Goal: Check status: Check status

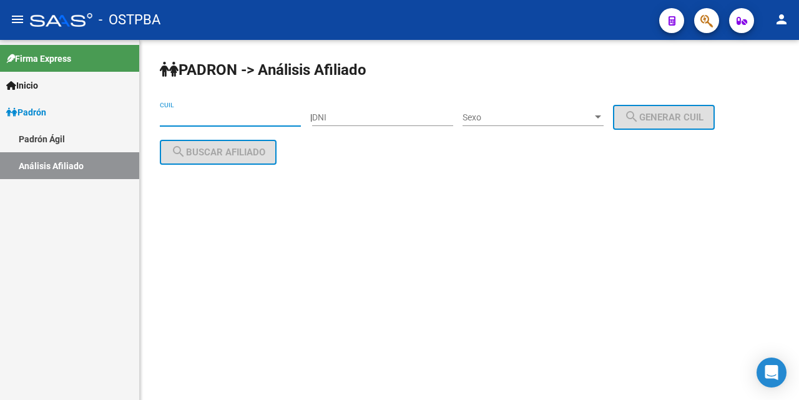
click at [173, 118] on input "CUIL" at bounding box center [230, 117] width 141 height 11
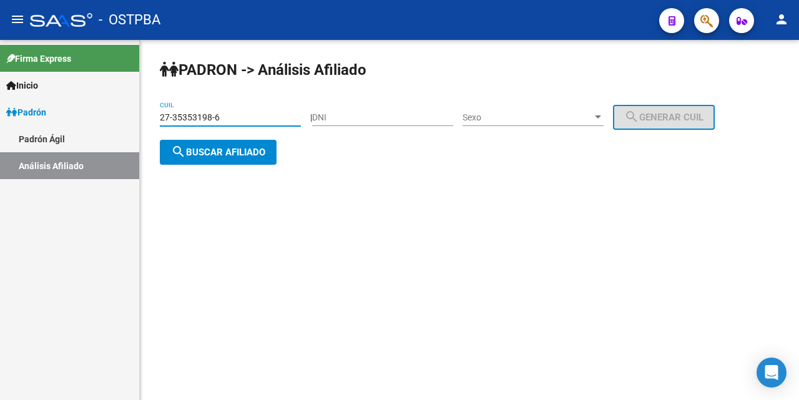
type input "27-35353198-6"
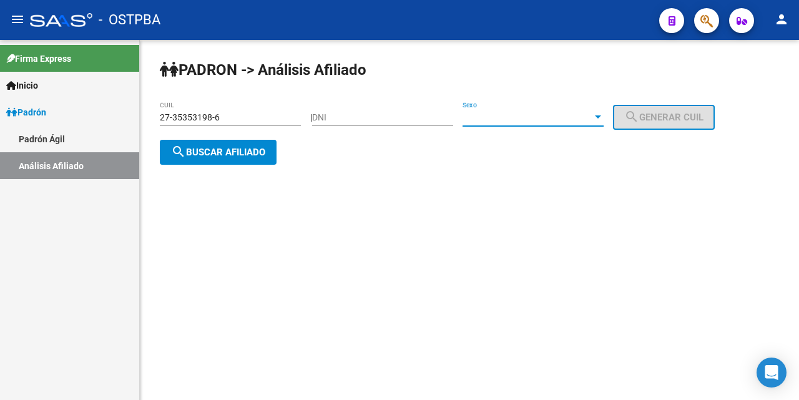
click at [603, 112] on div at bounding box center [597, 117] width 11 height 10
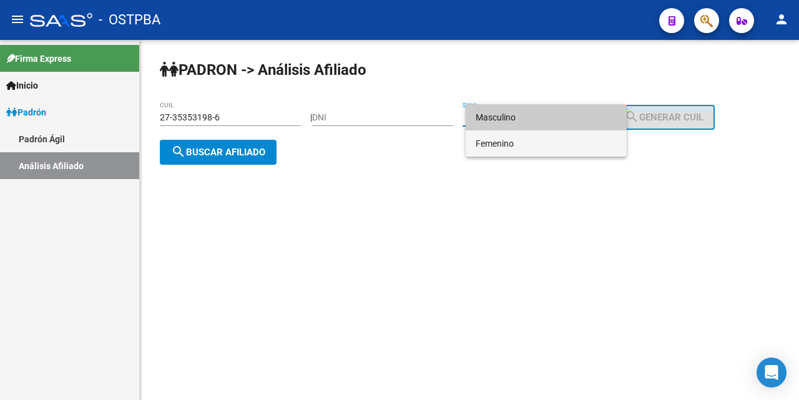
drag, startPoint x: 564, startPoint y: 142, endPoint x: 527, endPoint y: 155, distance: 39.5
click at [562, 142] on span "Femenino" at bounding box center [545, 143] width 141 height 26
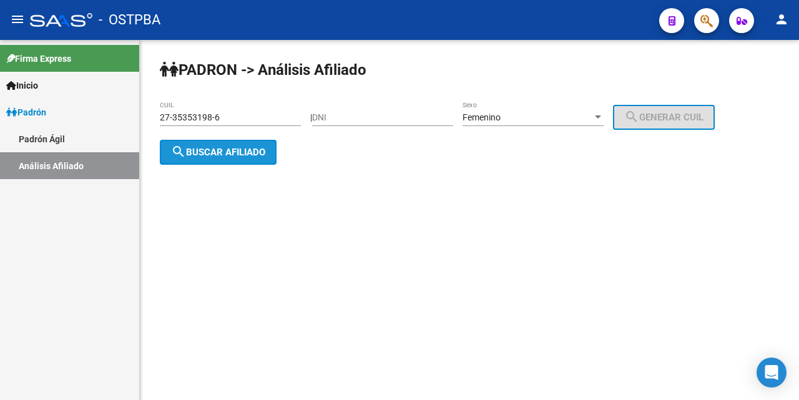
click at [251, 152] on span "search Buscar afiliado" at bounding box center [218, 152] width 94 height 11
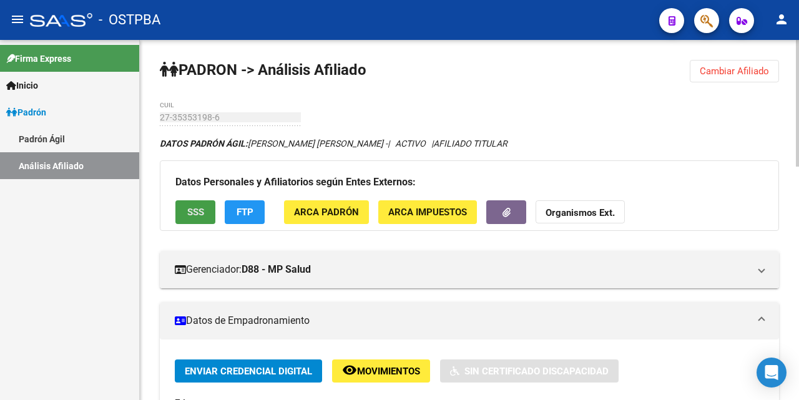
click at [202, 215] on span "SSS" at bounding box center [195, 212] width 17 height 11
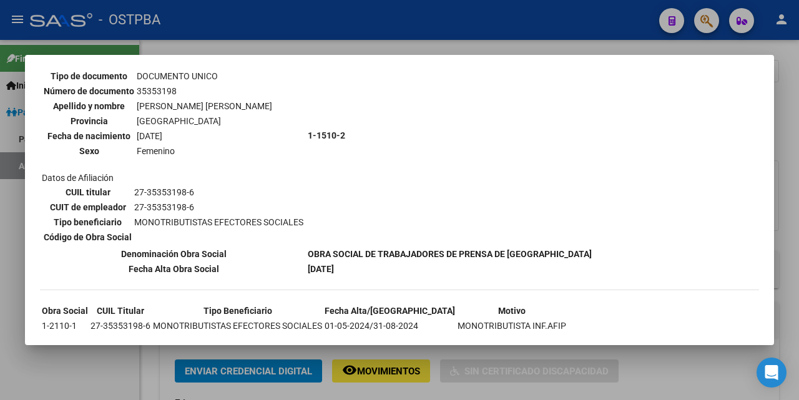
scroll to position [125, 0]
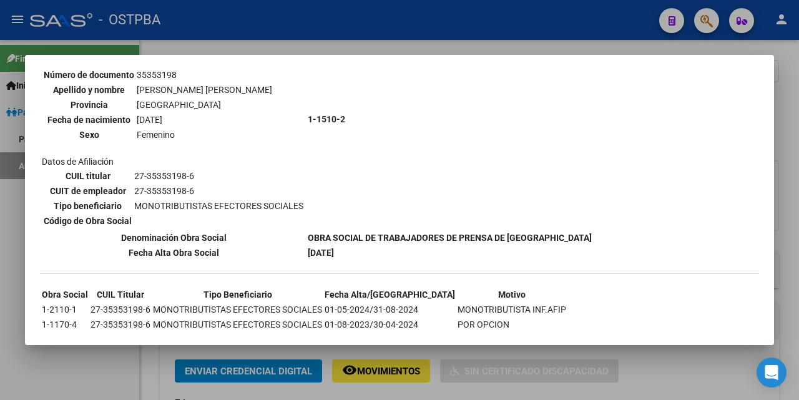
click at [388, 44] on div at bounding box center [399, 200] width 799 height 400
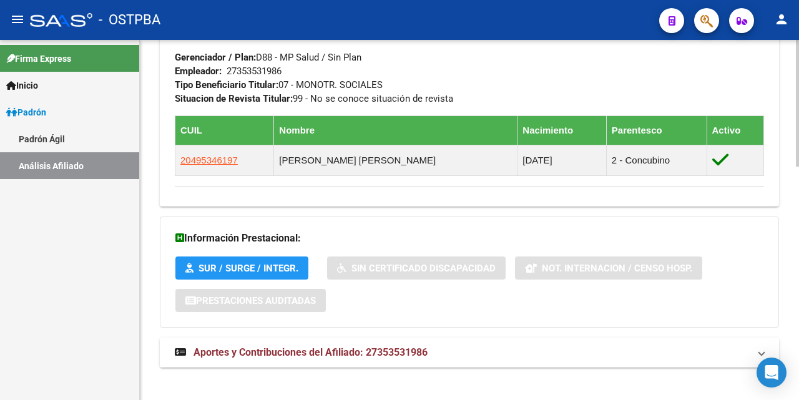
scroll to position [663, 0]
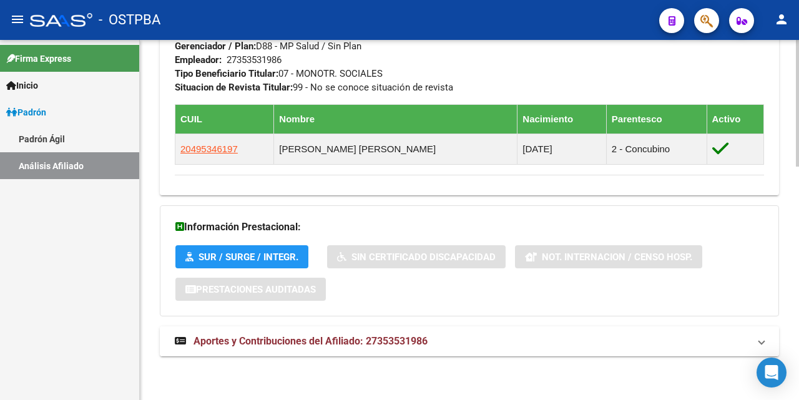
drag, startPoint x: 352, startPoint y: 341, endPoint x: 372, endPoint y: 313, distance: 34.5
click at [351, 340] on span "Aportes y Contribuciones del Afiliado: 27353531986" at bounding box center [310, 341] width 234 height 12
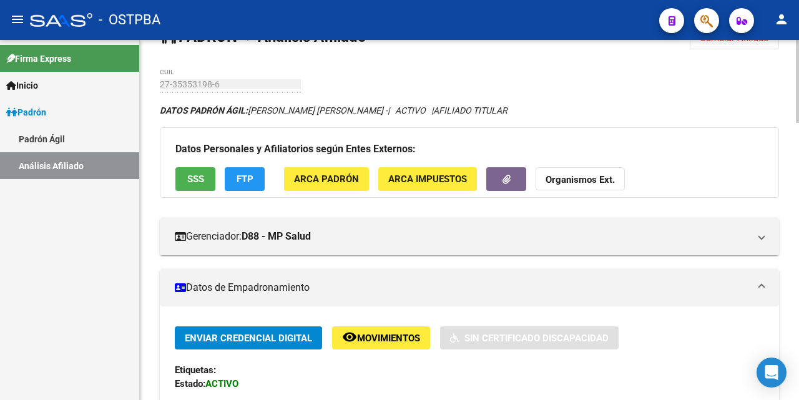
scroll to position [0, 0]
